Goal: Navigation & Orientation: Find specific page/section

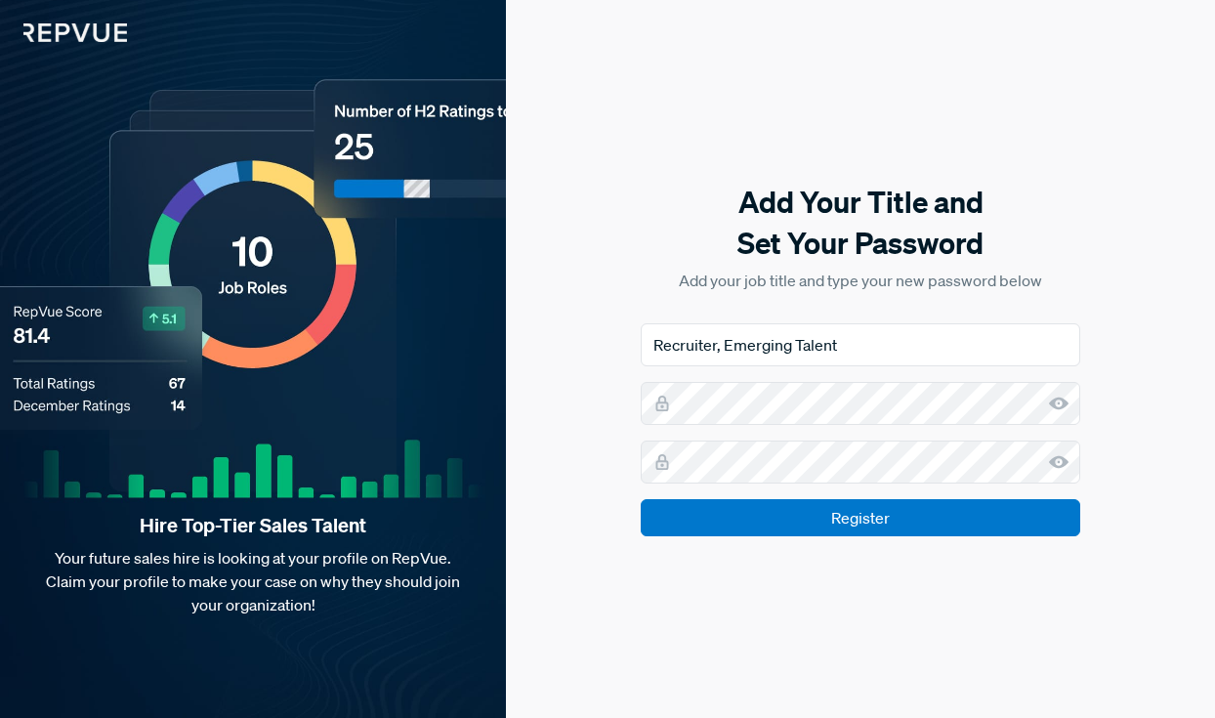
click at [1060, 394] on icon at bounding box center [1059, 403] width 20 height 20
click at [1061, 465] on use at bounding box center [1059, 462] width 20 height 13
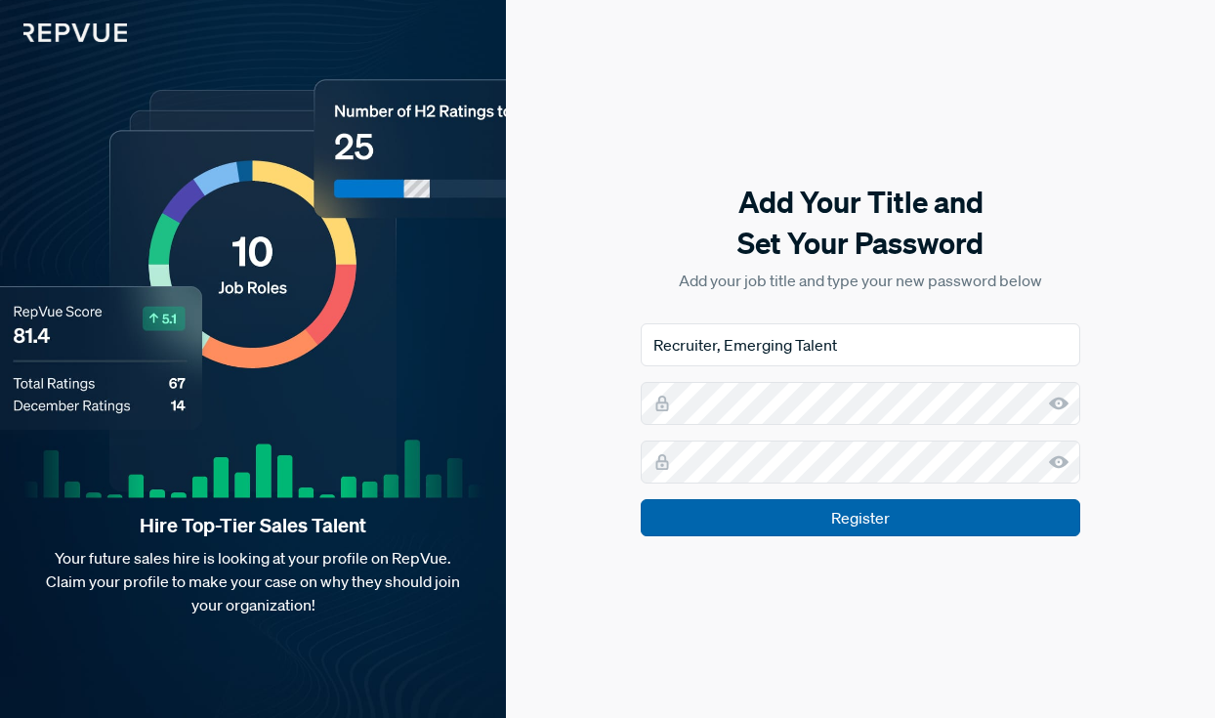
click at [828, 526] on input "Register" at bounding box center [859, 517] width 439 height 37
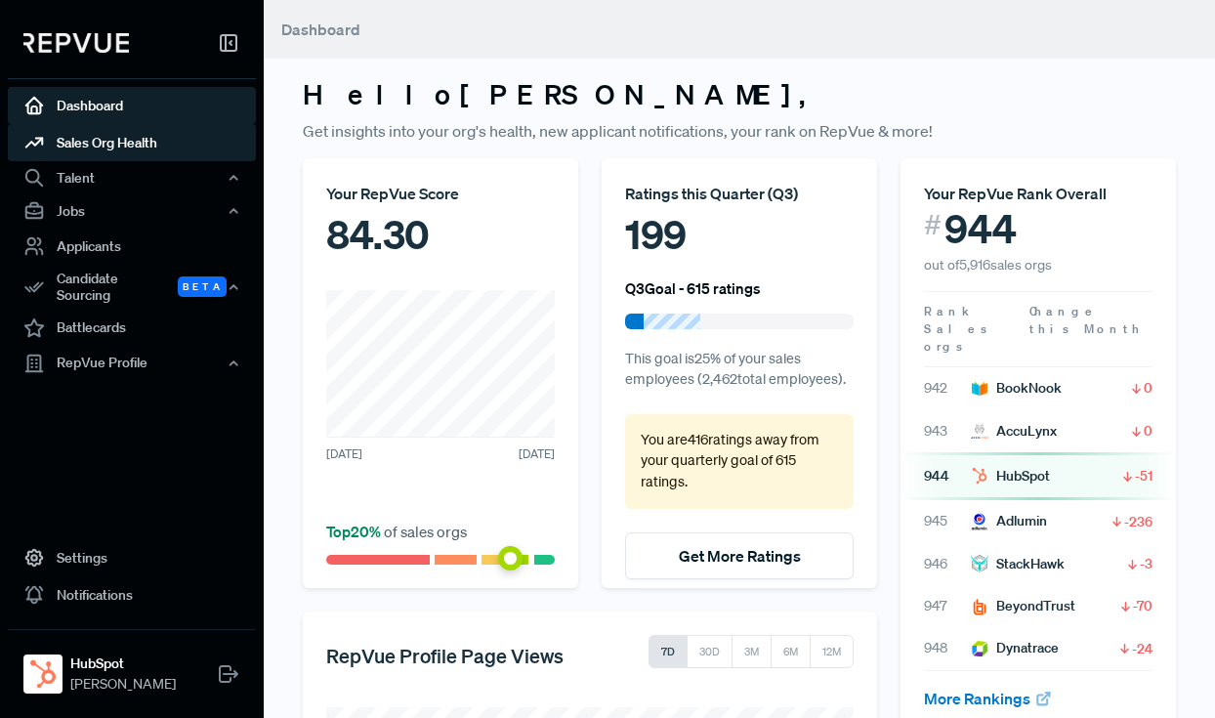
click at [154, 151] on link "Sales Org Health" at bounding box center [132, 142] width 248 height 37
